Goal: Transaction & Acquisition: Purchase product/service

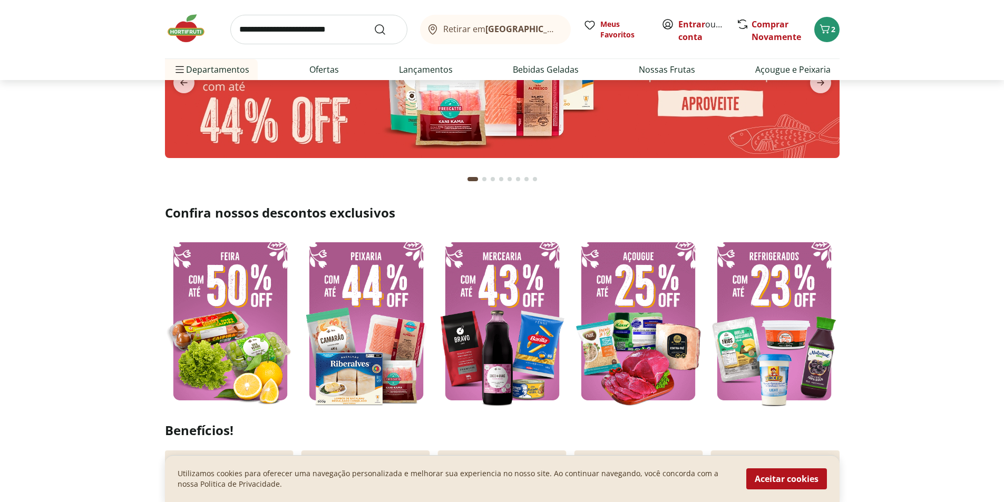
scroll to position [105, 0]
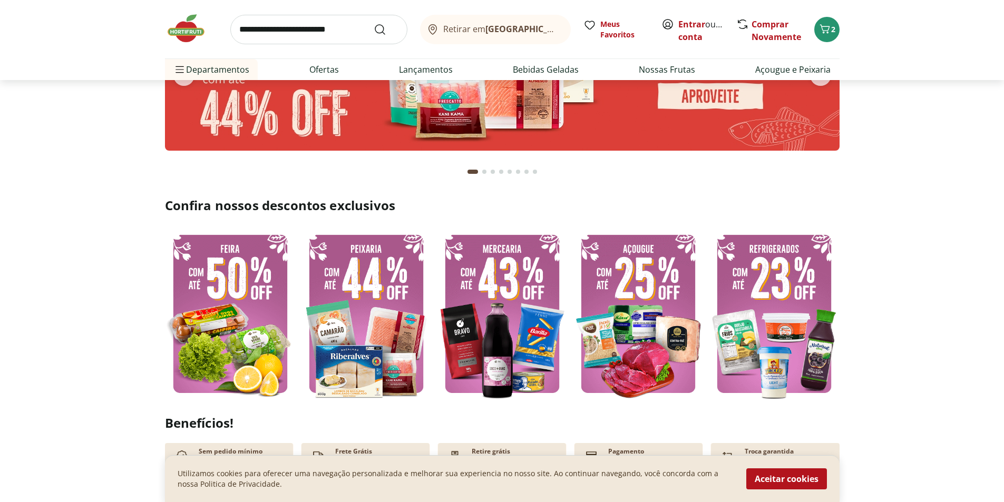
click at [257, 286] on img at bounding box center [230, 314] width 131 height 174
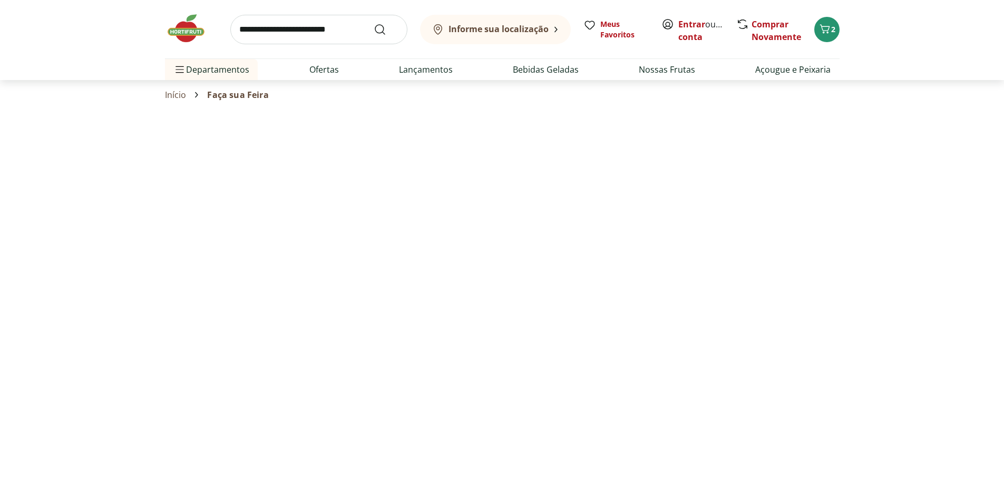
select select "**********"
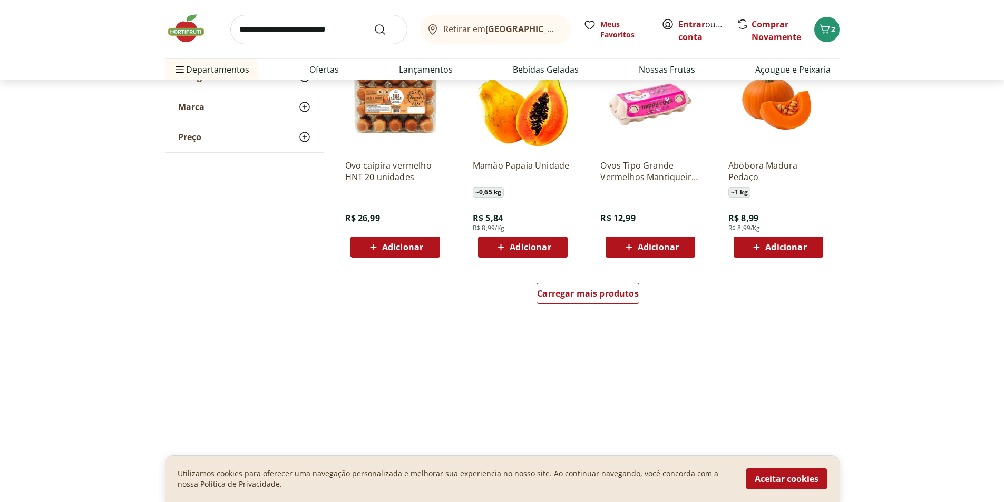
scroll to position [580, 0]
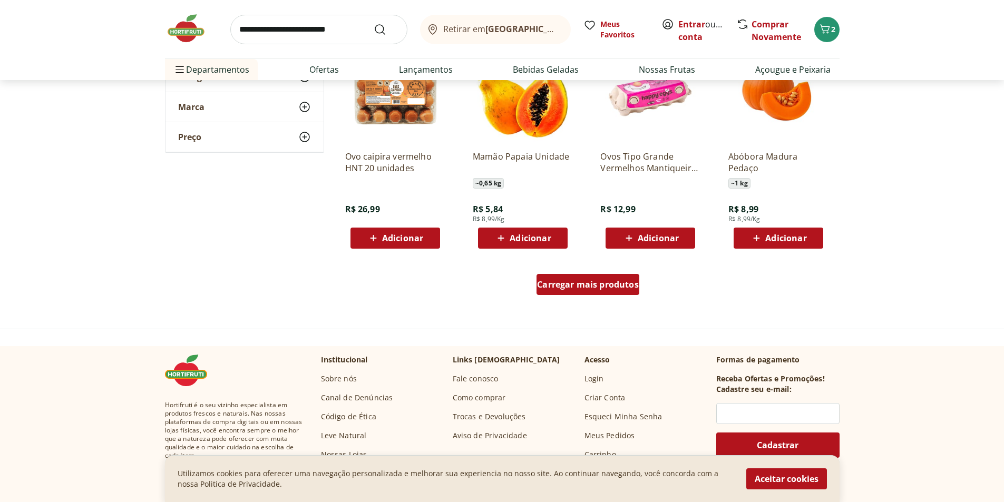
click at [565, 286] on span "Carregar mais produtos" at bounding box center [588, 284] width 102 height 8
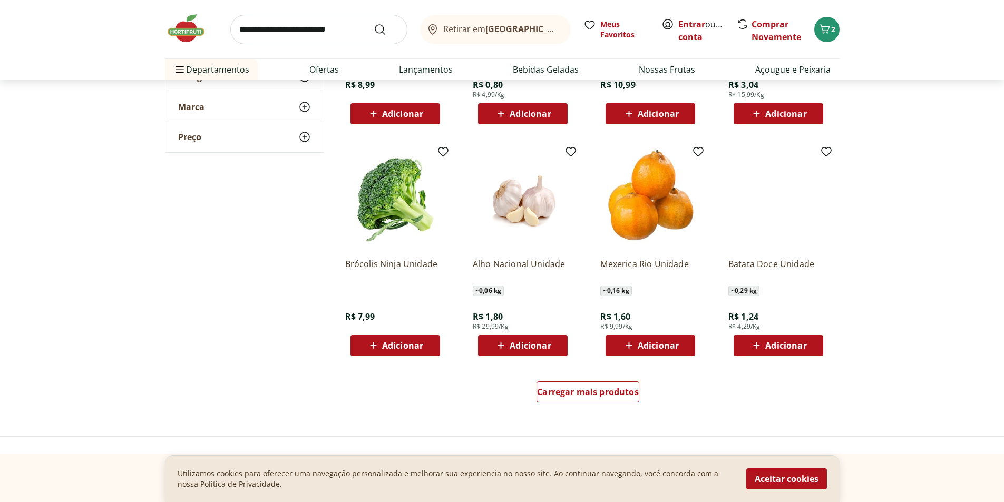
scroll to position [1212, 0]
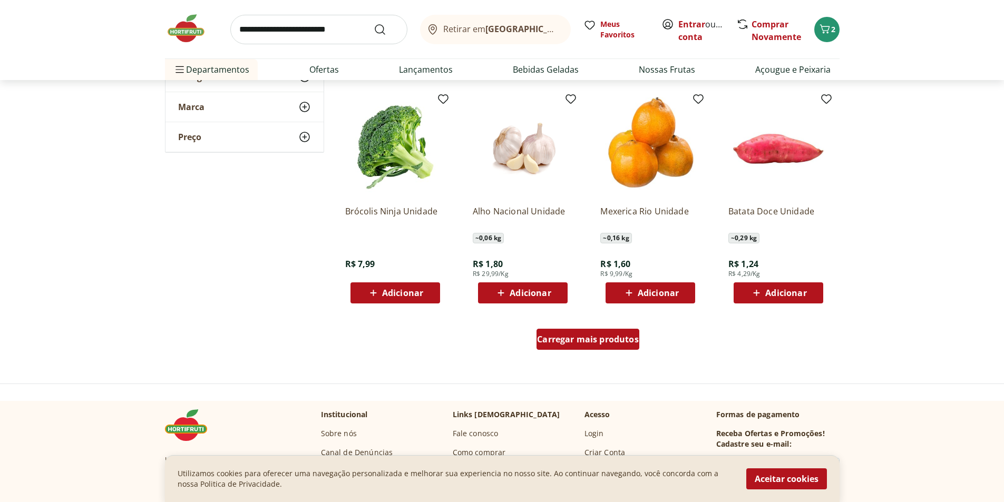
click at [595, 335] on span "Carregar mais produtos" at bounding box center [588, 339] width 102 height 8
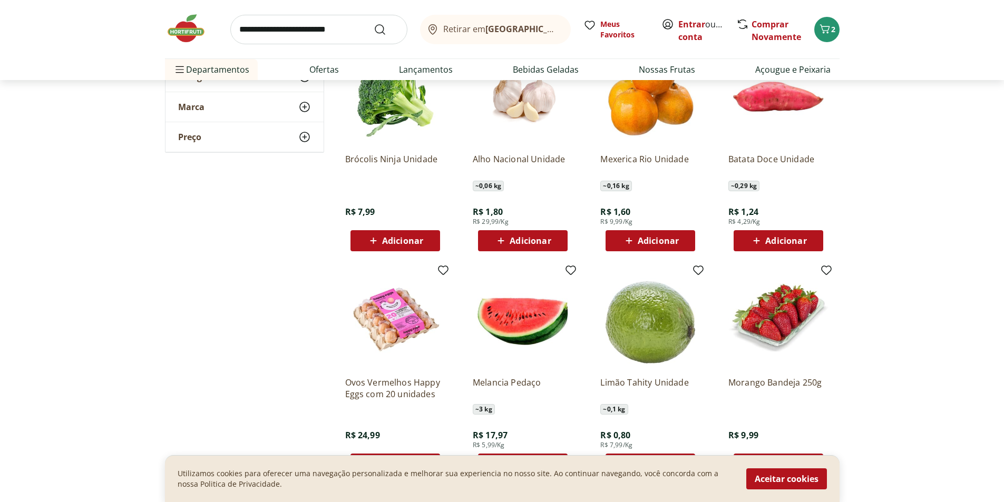
scroll to position [1370, 0]
